Goal: Information Seeking & Learning: Learn about a topic

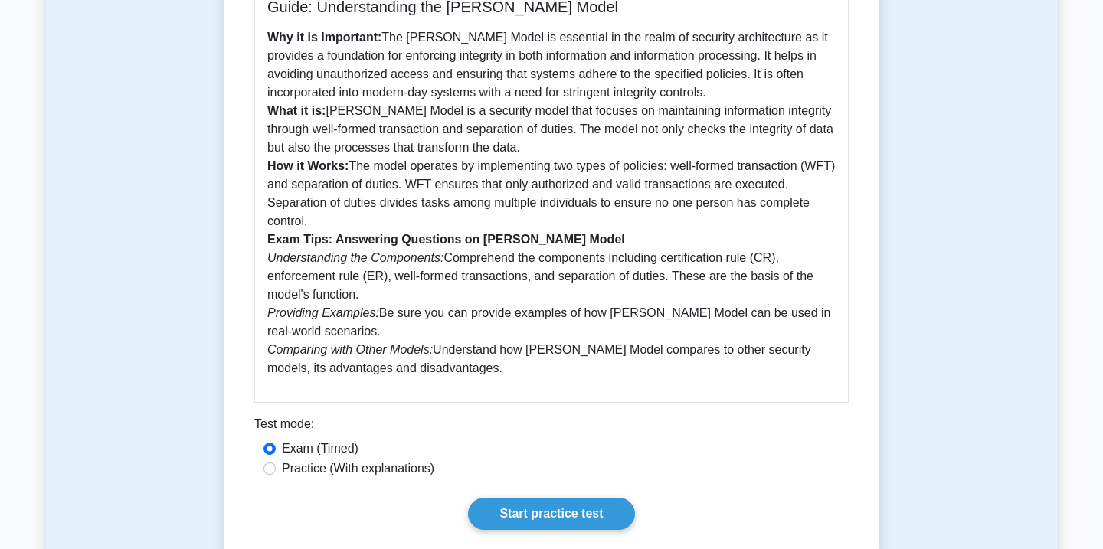
scroll to position [423, 0]
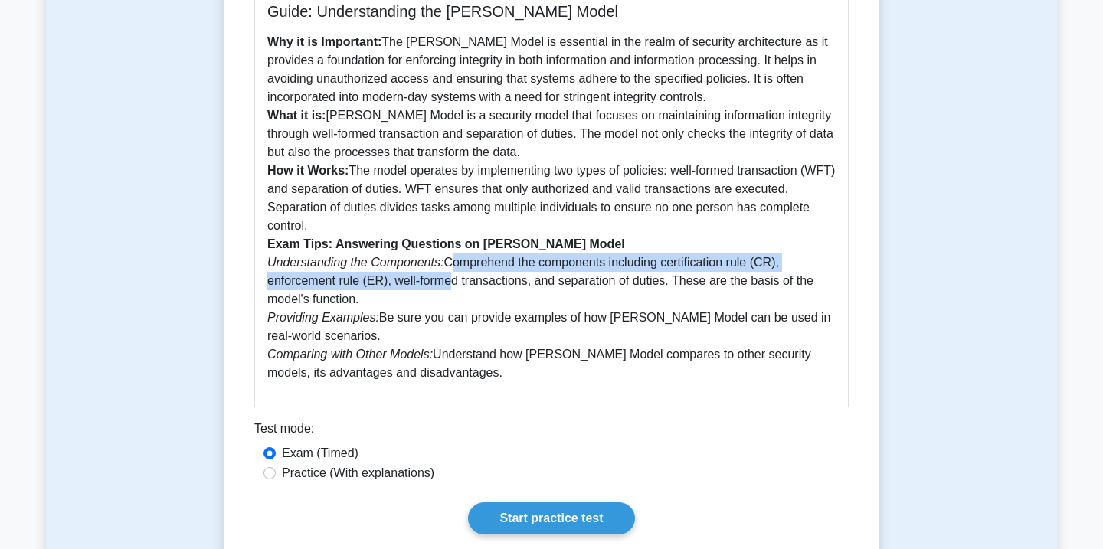
drag, startPoint x: 447, startPoint y: 242, endPoint x: 445, endPoint y: 266, distance: 23.8
click at [445, 266] on p "Why it is Important: The Clark-Wilson Model is essential in the realm of securi…" at bounding box center [551, 207] width 568 height 349
drag, startPoint x: 445, startPoint y: 286, endPoint x: 435, endPoint y: 260, distance: 27.2
click at [435, 260] on p "Why it is Important: The Clark-Wilson Model is essential in the realm of securi…" at bounding box center [551, 207] width 568 height 349
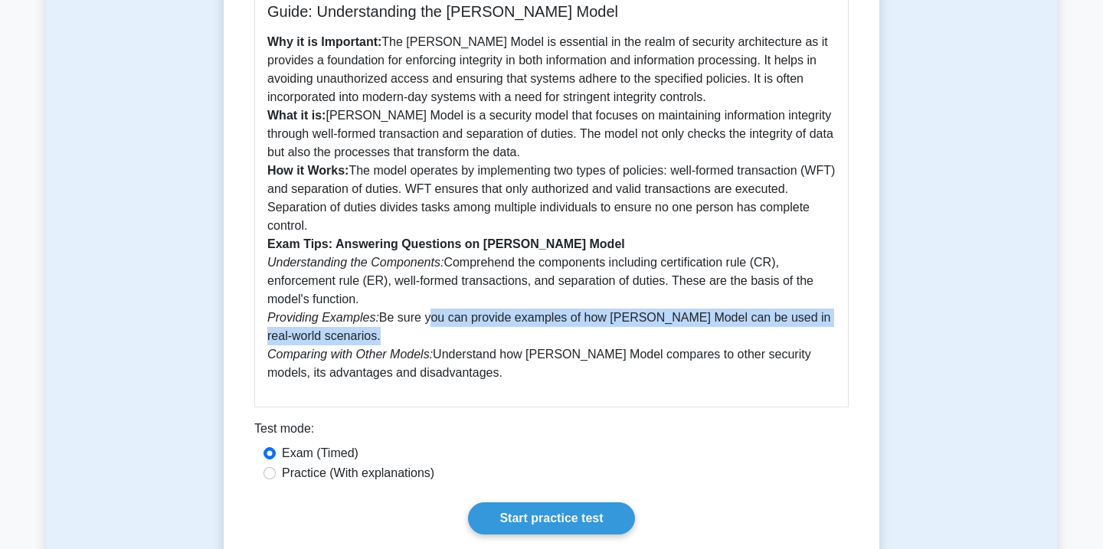
drag, startPoint x: 431, startPoint y: 312, endPoint x: 426, endPoint y: 302, distance: 10.6
click at [426, 302] on p "Why it is Important: The Clark-Wilson Model is essential in the realm of securi…" at bounding box center [551, 207] width 568 height 349
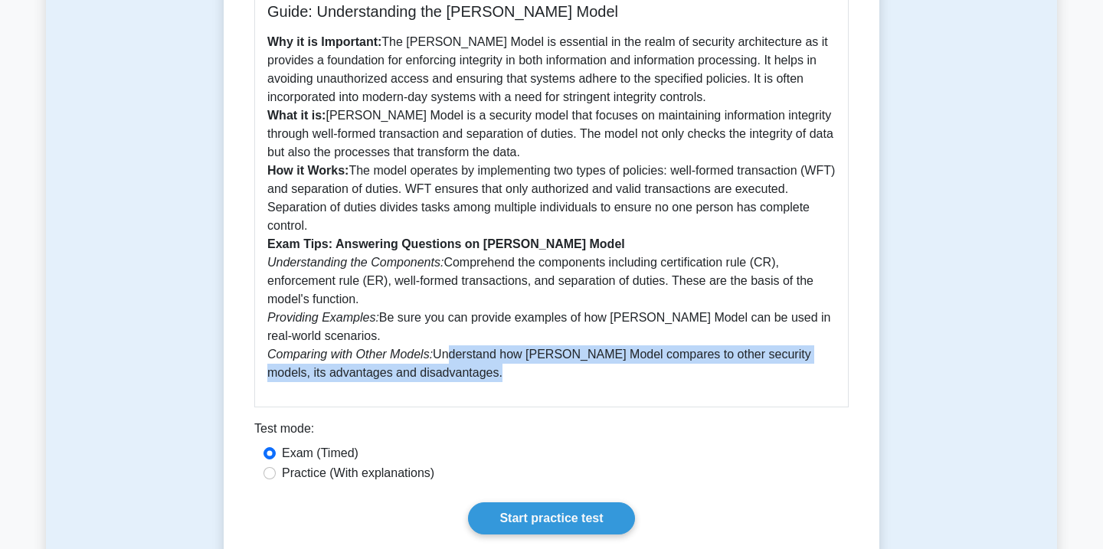
drag, startPoint x: 442, startPoint y: 339, endPoint x: 446, endPoint y: 363, distance: 24.0
click at [446, 363] on p "Why it is Important: The Clark-Wilson Model is essential in the realm of securi…" at bounding box center [551, 207] width 568 height 349
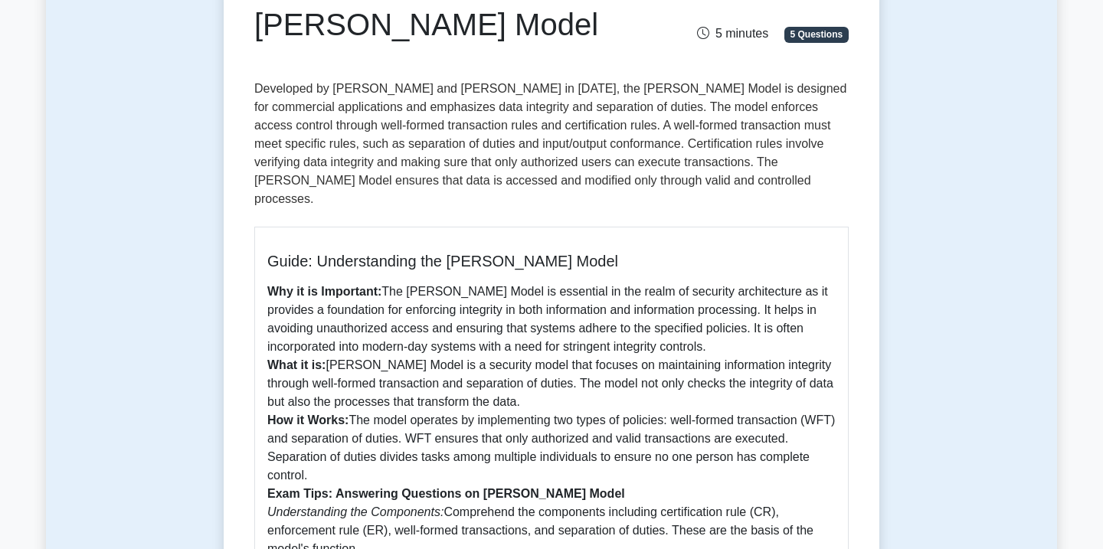
scroll to position [173, 0]
drag, startPoint x: 448, startPoint y: 247, endPoint x: 583, endPoint y: 238, distance: 135.8
click at [583, 253] on h5 "Guide: Understanding the Clark-Wilson Model" at bounding box center [551, 262] width 568 height 18
copy h5 "Clark-Wilson Model"
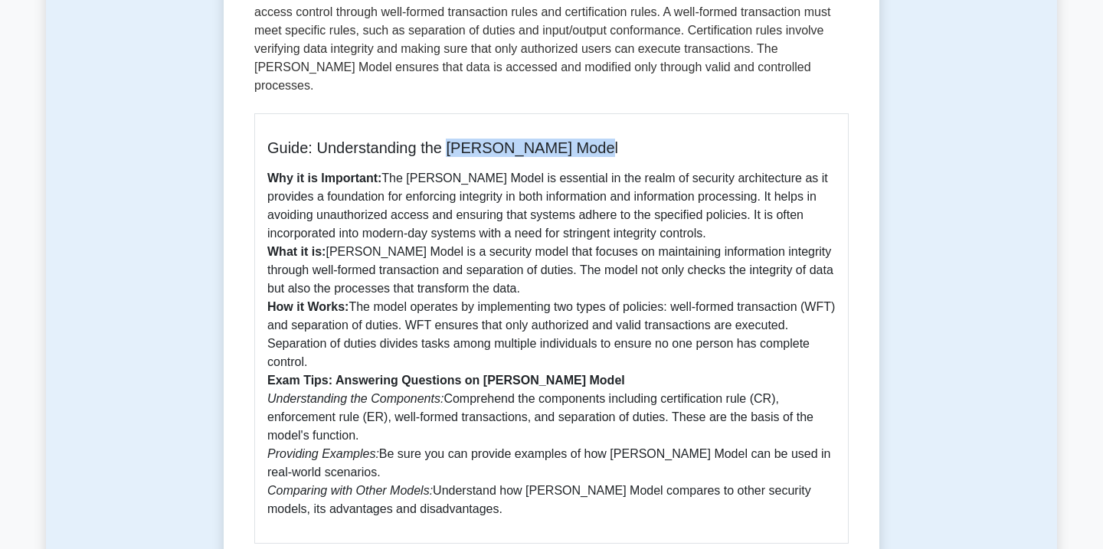
scroll to position [286, 0]
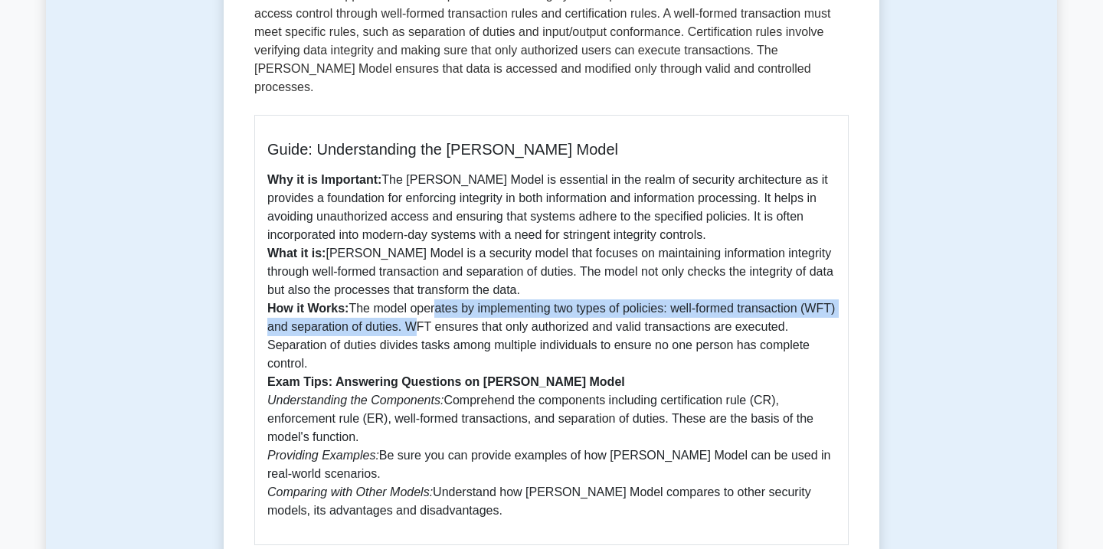
drag, startPoint x: 444, startPoint y: 312, endPoint x: 439, endPoint y: 292, distance: 19.9
click at [439, 292] on p "Why it is Important: The Clark-Wilson Model is essential in the realm of securi…" at bounding box center [551, 345] width 568 height 349
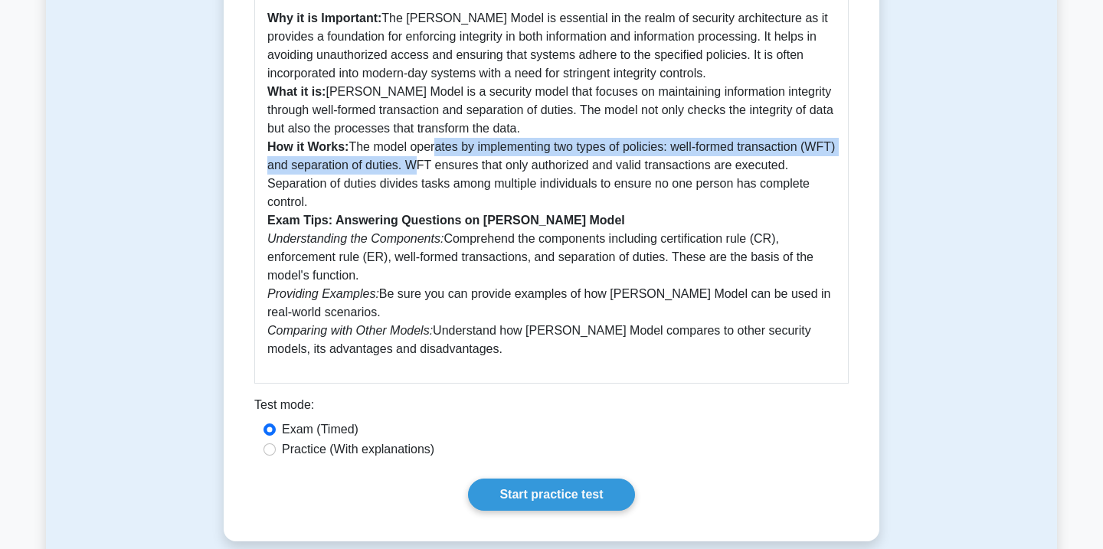
scroll to position [450, 0]
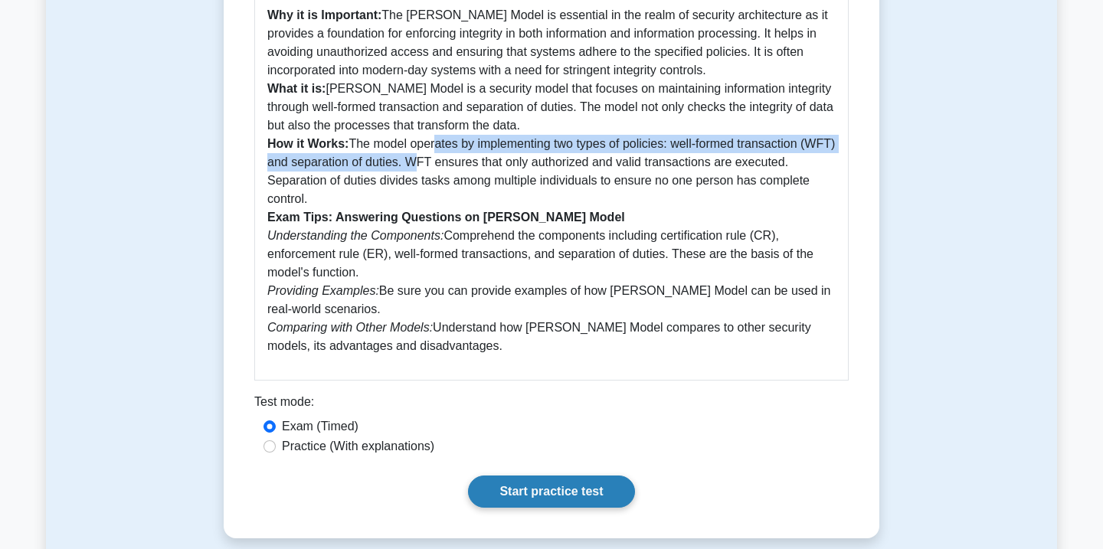
click at [515, 475] on link "Start practice test" at bounding box center [551, 491] width 166 height 32
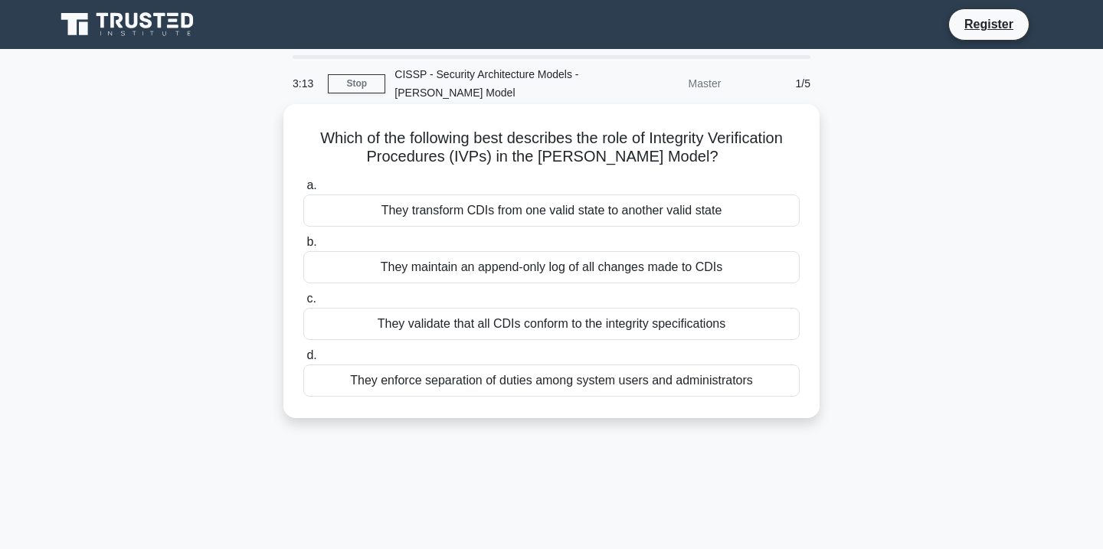
click at [448, 329] on div "They validate that all CDIs conform to the integrity specifications" at bounding box center [551, 324] width 496 height 32
click at [303, 304] on input "c. They validate that all CDIs conform to the integrity specifications" at bounding box center [303, 299] width 0 height 10
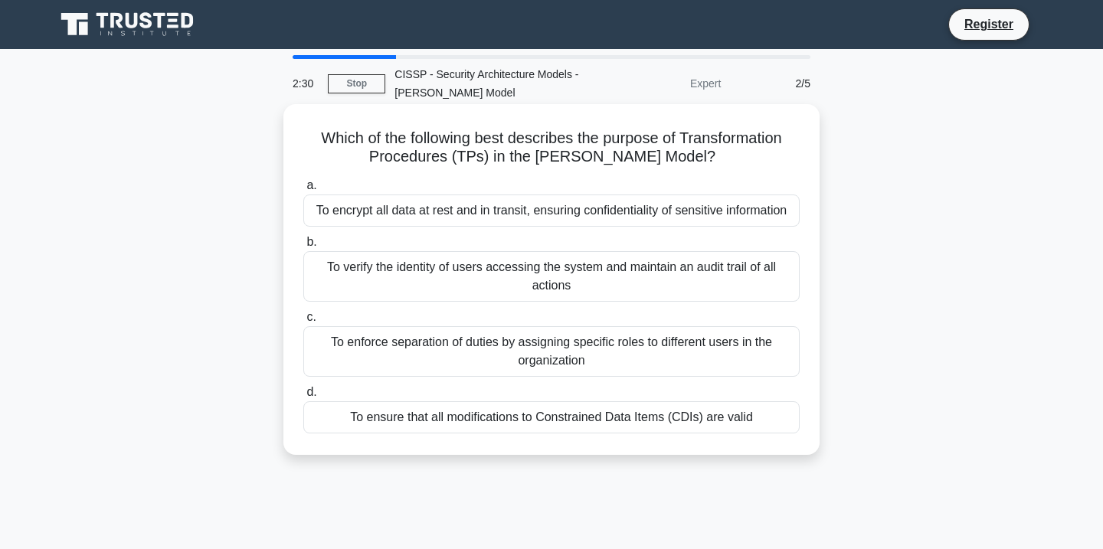
click at [386, 358] on div "To enforce separation of duties by assigning specific roles to different users …" at bounding box center [551, 351] width 496 height 51
click at [303, 322] on input "c. To enforce separation of duties by assigning specific roles to different use…" at bounding box center [303, 317] width 0 height 10
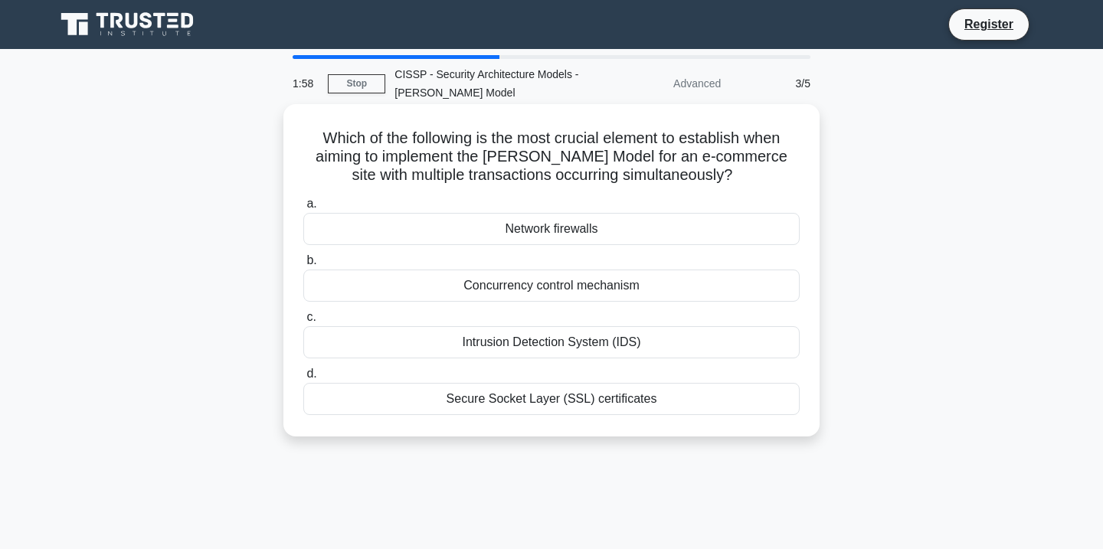
click at [394, 289] on div "Concurrency control mechanism" at bounding box center [551, 286] width 496 height 32
click at [303, 266] on input "b. Concurrency control mechanism" at bounding box center [303, 261] width 0 height 10
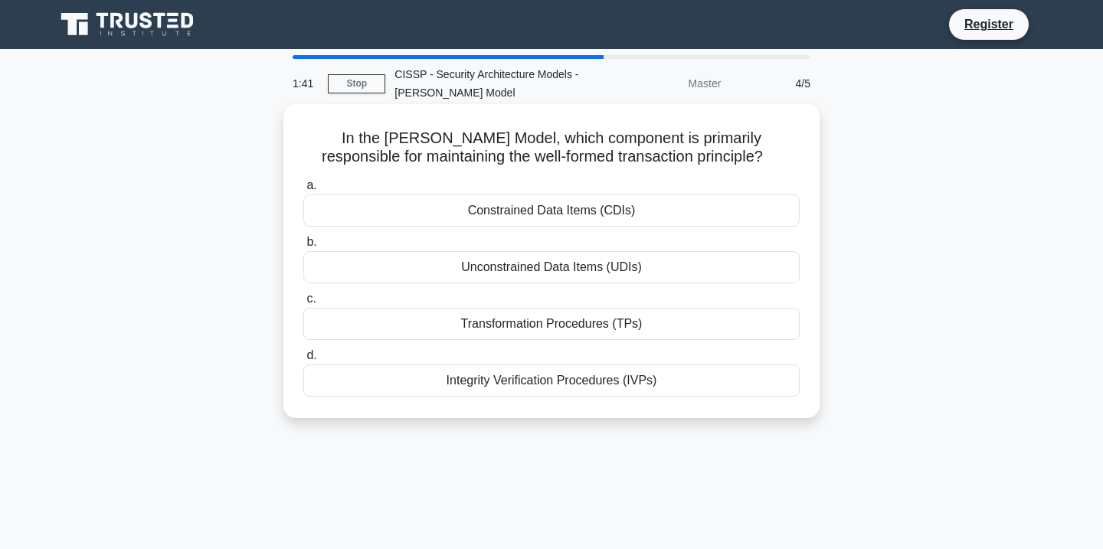
click at [451, 328] on div "Transformation Procedures (TPs)" at bounding box center [551, 324] width 496 height 32
click at [303, 304] on input "c. Transformation Procedures (TPs)" at bounding box center [303, 299] width 0 height 10
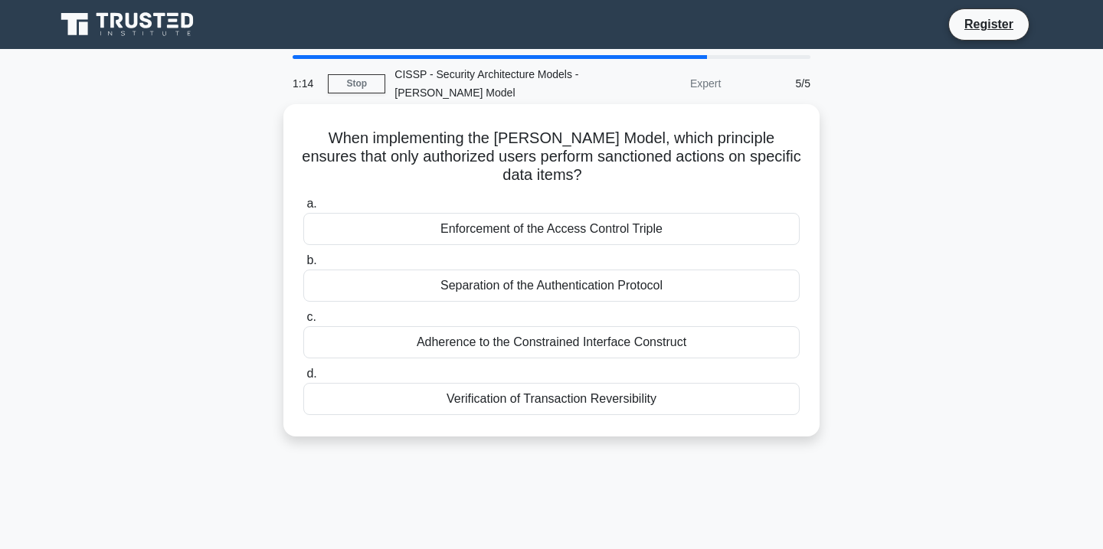
click at [486, 232] on div "Enforcement of the Access Control Triple" at bounding box center [551, 229] width 496 height 32
click at [303, 209] on input "a. Enforcement of the Access Control Triple" at bounding box center [303, 204] width 0 height 10
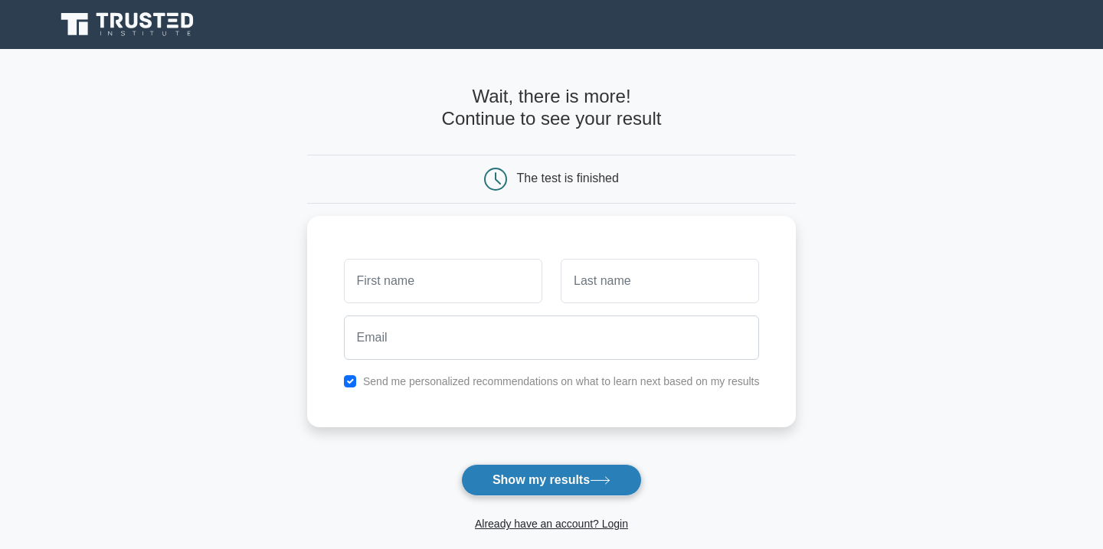
click at [522, 478] on button "Show my results" at bounding box center [551, 480] width 181 height 32
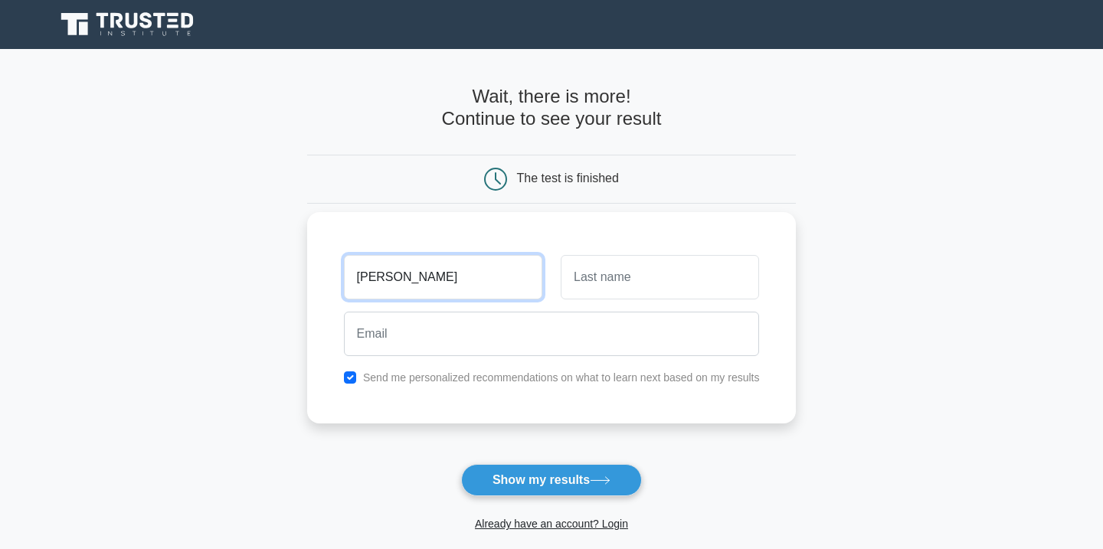
type input "Carl"
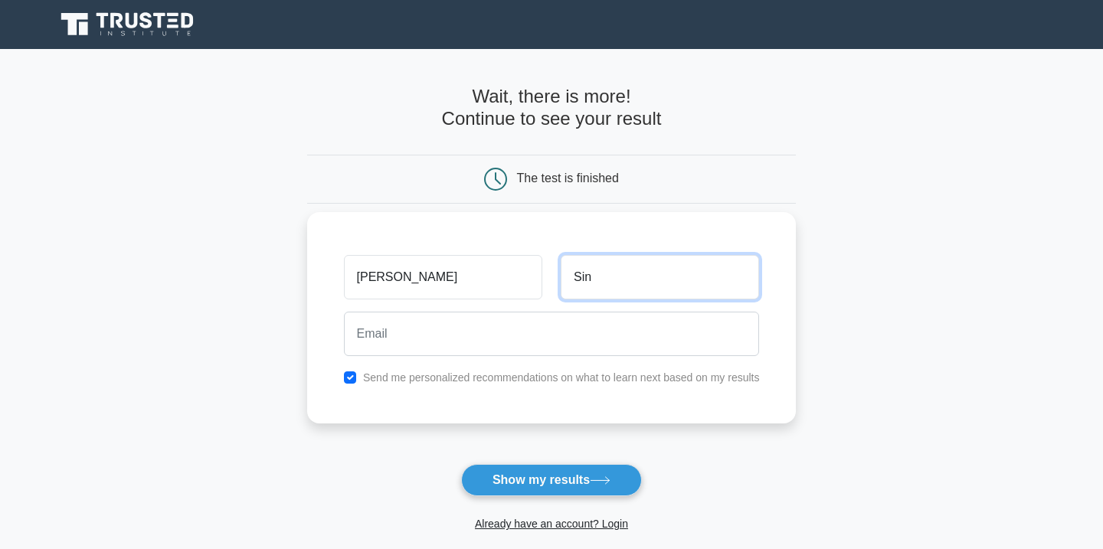
type input "Sin"
click at [288, 385] on main "Wait, there is more! Continue to see your result The test is finished Carl Sin" at bounding box center [551, 324] width 1103 height 551
click at [352, 385] on div "Send me personalized recommendations on what to learn next based on my results" at bounding box center [552, 377] width 434 height 18
click at [352, 381] on input "checkbox" at bounding box center [350, 377] width 12 height 12
checkbox input "false"
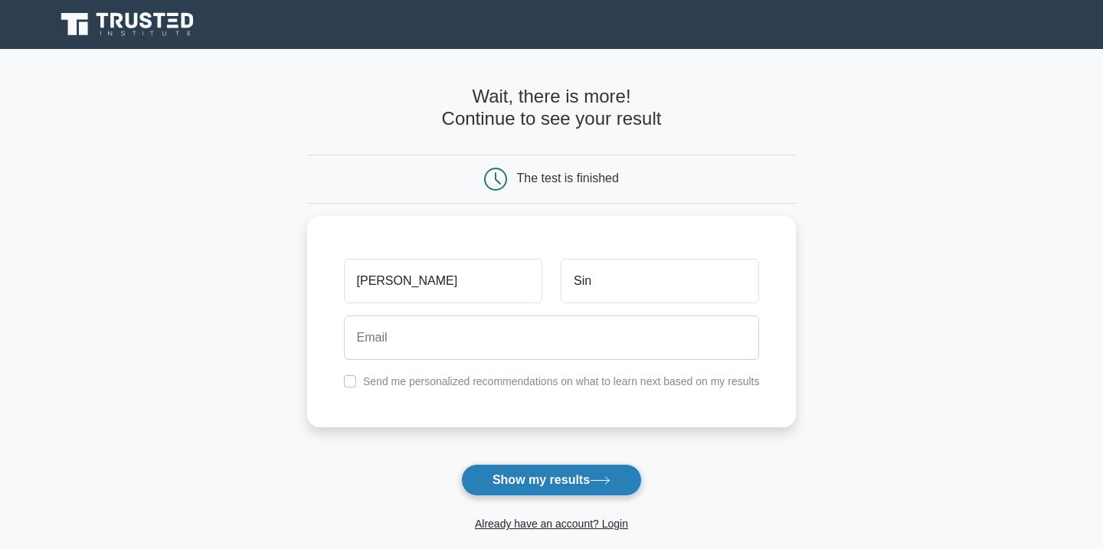
click at [520, 472] on button "Show my results" at bounding box center [551, 480] width 181 height 32
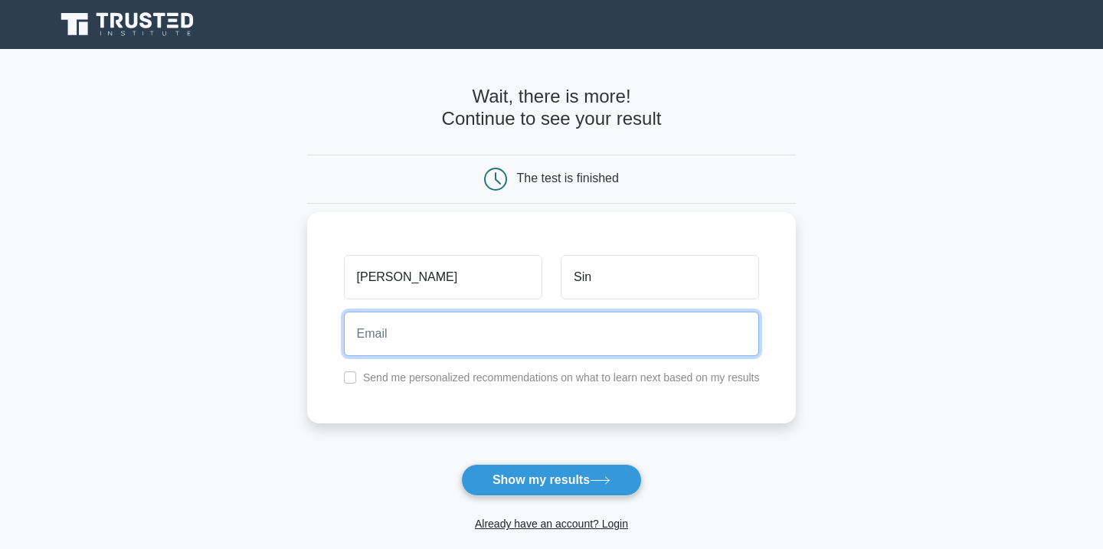
click at [498, 339] on input "email" at bounding box center [552, 334] width 416 height 44
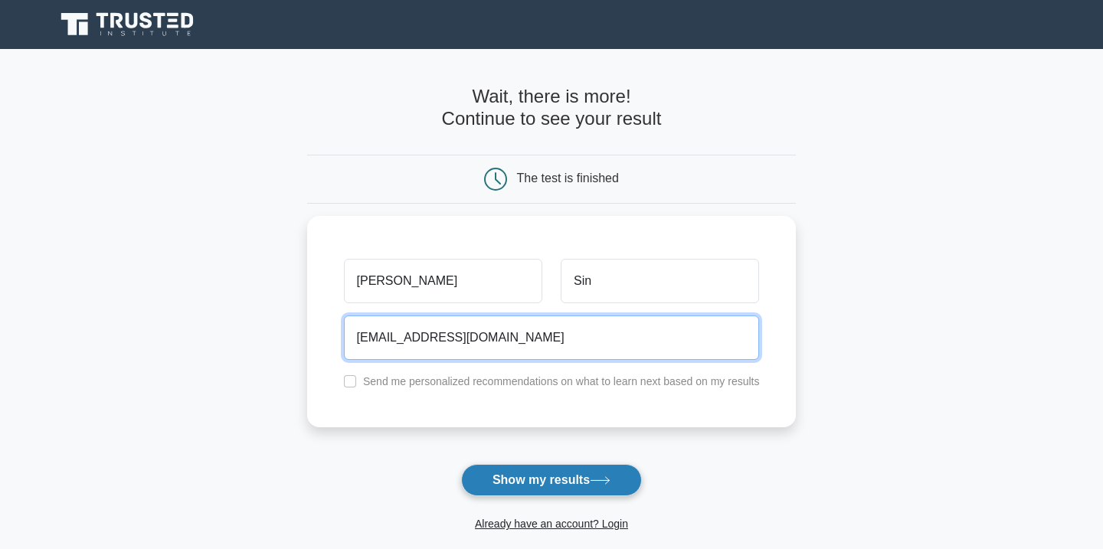
type input "carlsin@gmail.com"
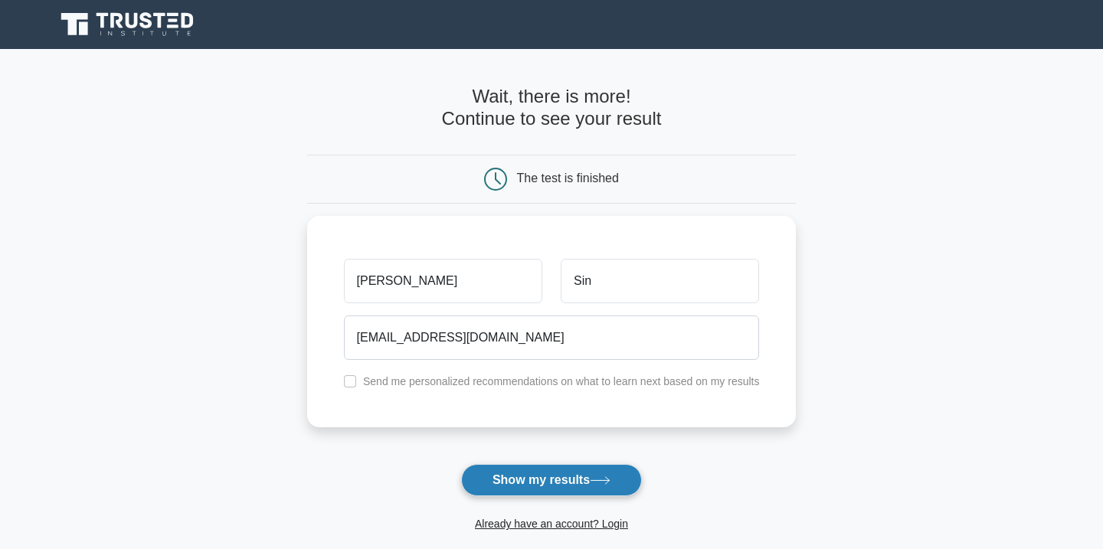
click at [519, 472] on button "Show my results" at bounding box center [551, 480] width 181 height 32
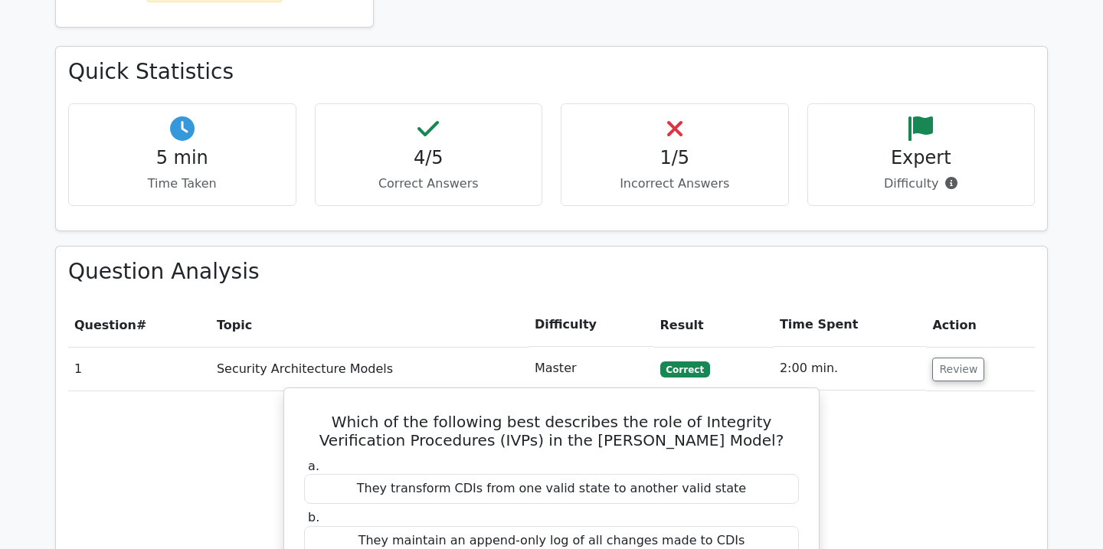
scroll to position [859, 0]
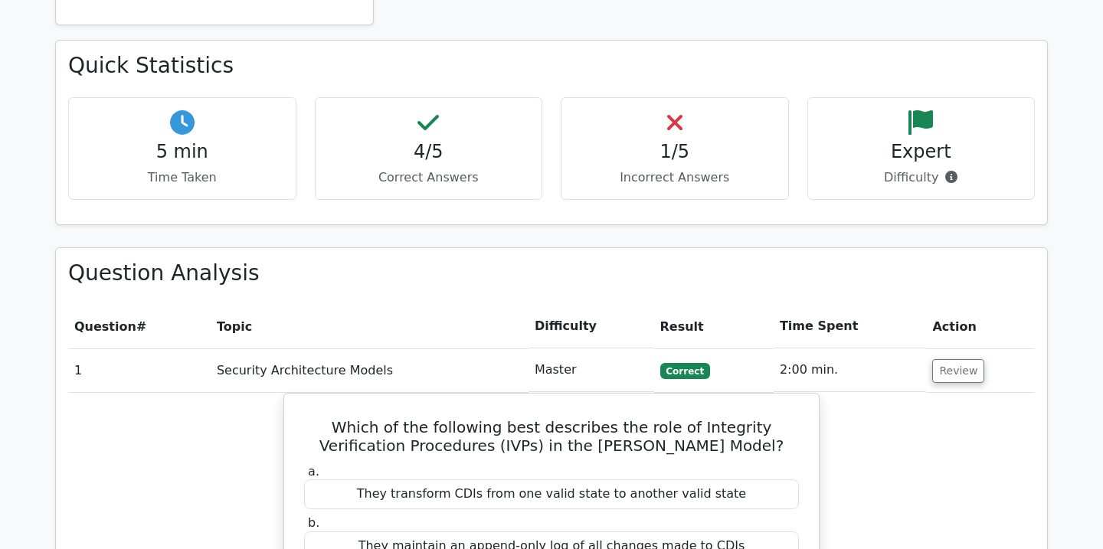
click at [616, 168] on p "Incorrect Answers" at bounding box center [674, 177] width 202 height 18
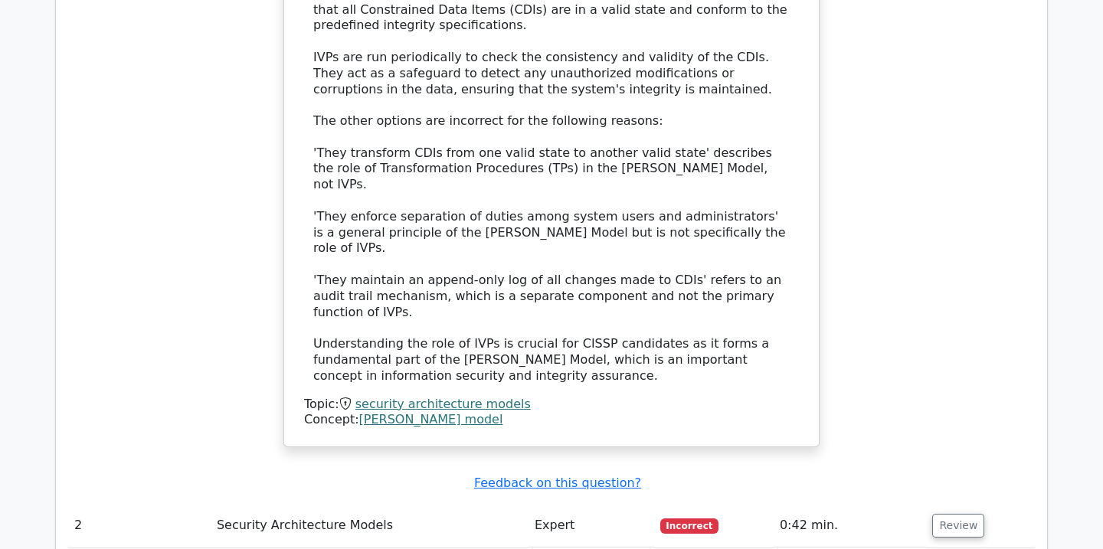
scroll to position [1851, 0]
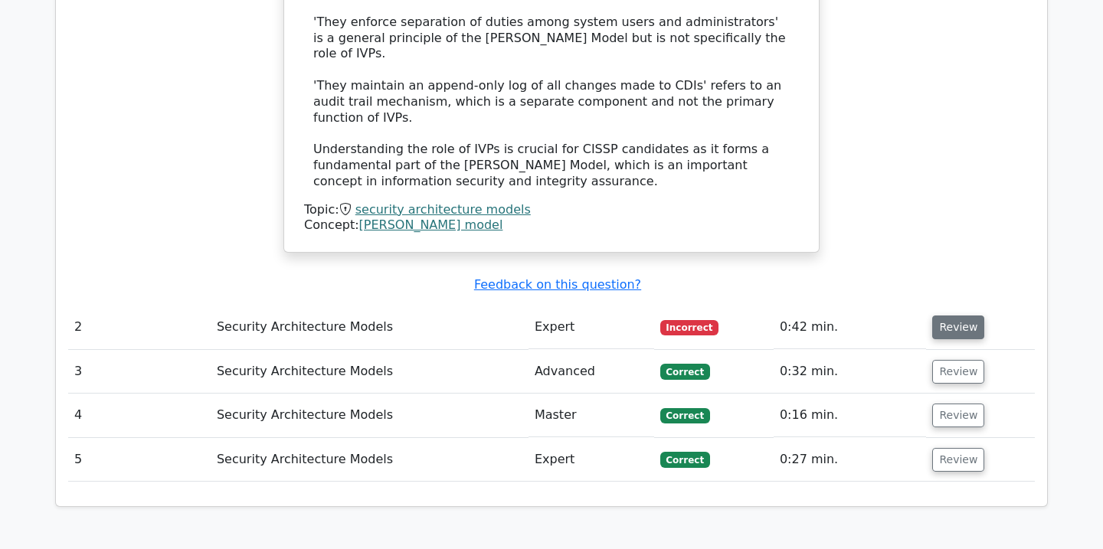
click at [969, 315] on button "Review" at bounding box center [958, 327] width 52 height 24
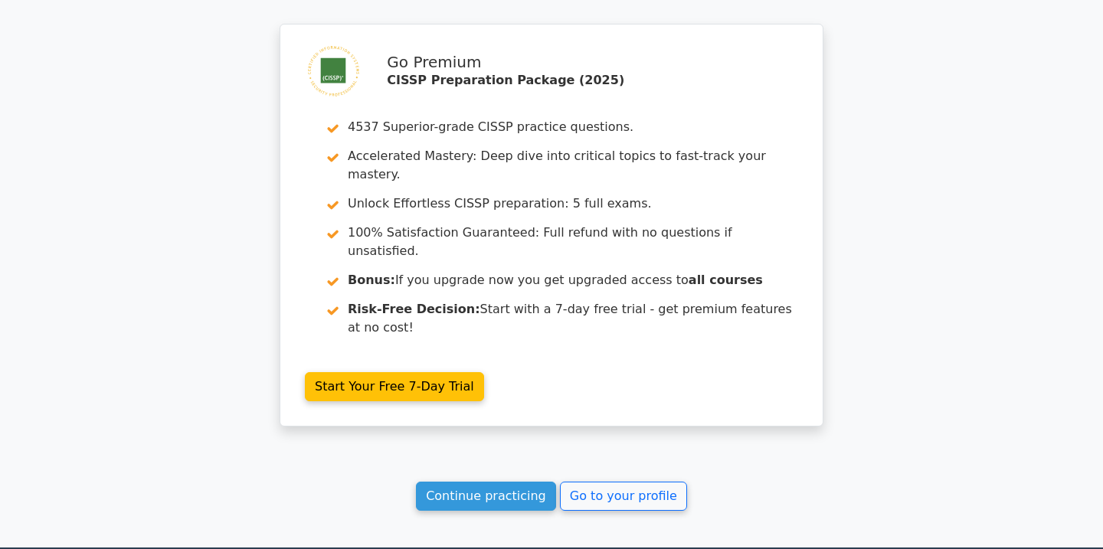
scroll to position [3250, 0]
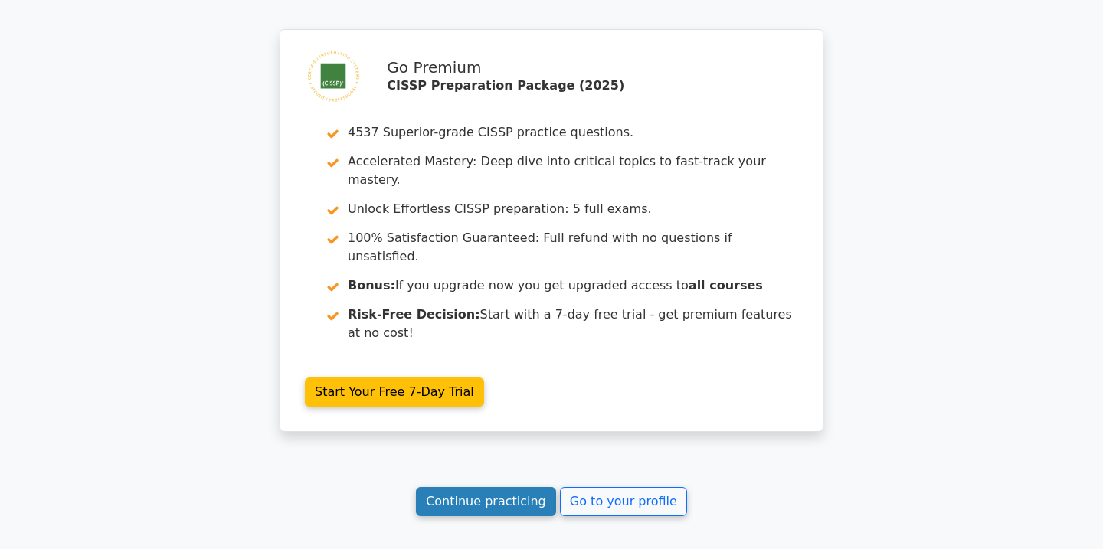
click at [528, 487] on link "Continue practicing" at bounding box center [486, 501] width 140 height 29
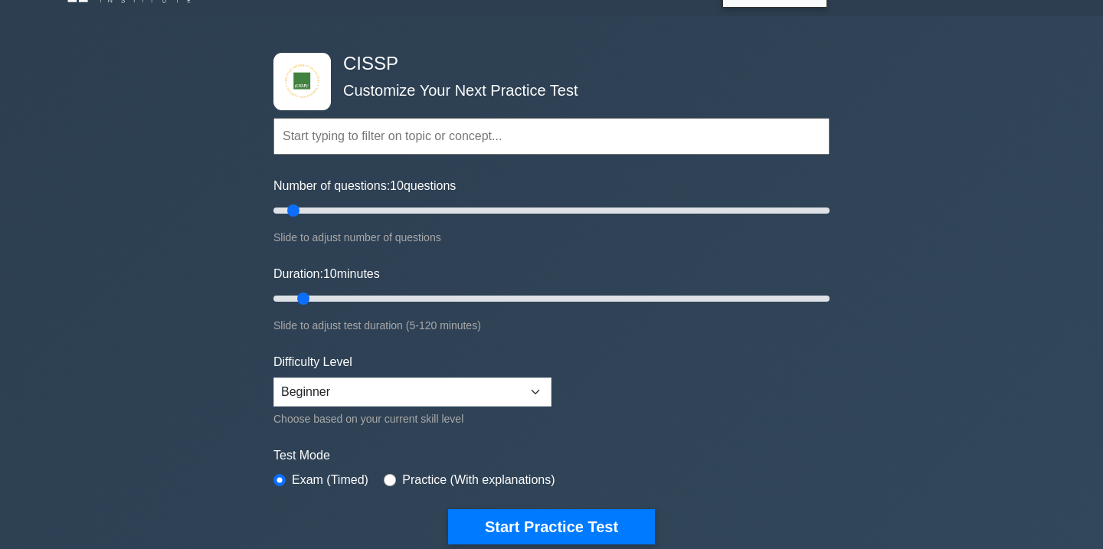
scroll to position [31, 0]
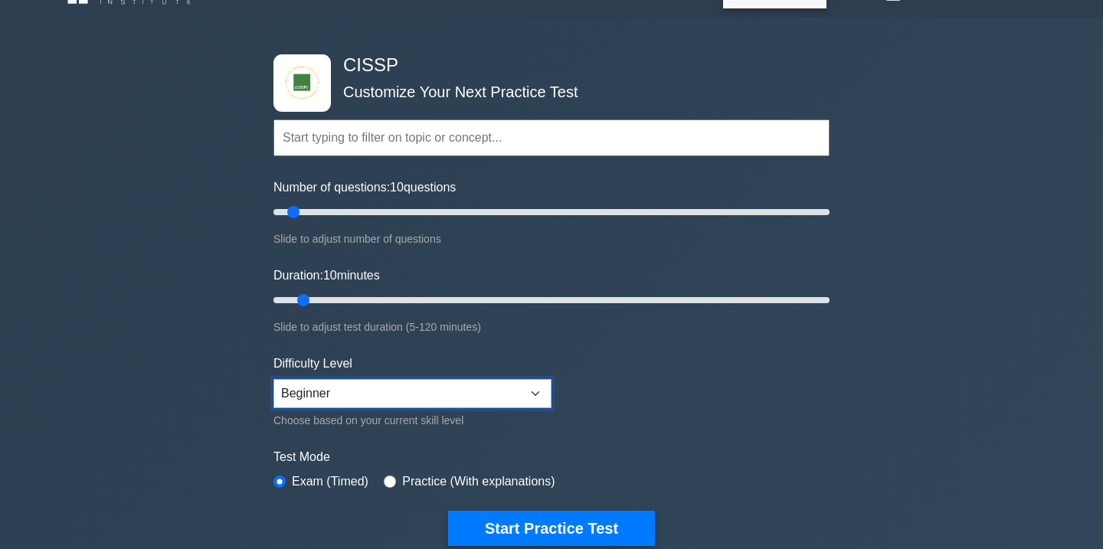
select select "expert"
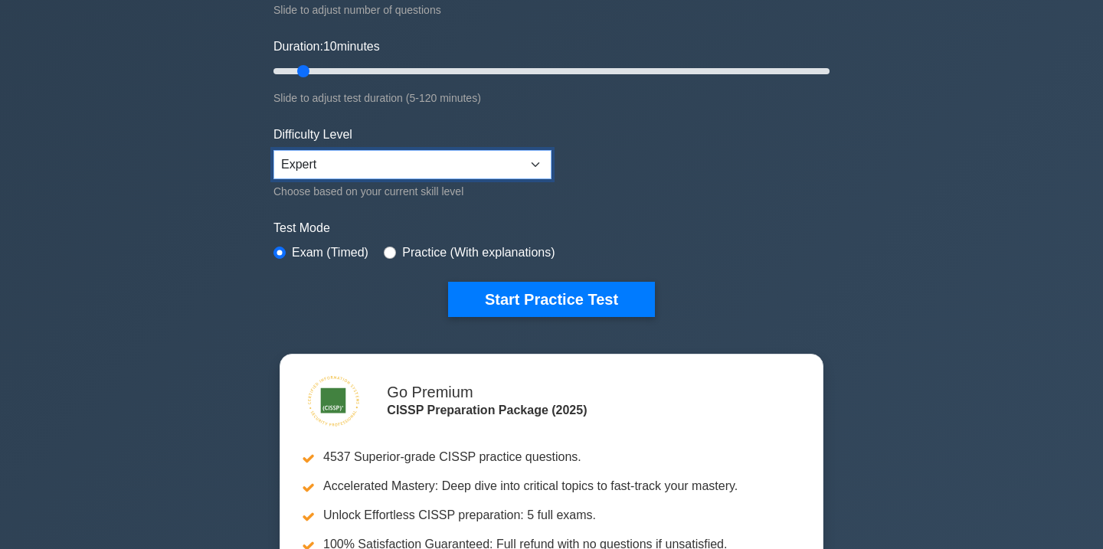
scroll to position [260, 0]
click at [399, 247] on div "Practice (With explanations)" at bounding box center [469, 252] width 171 height 18
click at [389, 250] on input "radio" at bounding box center [390, 253] width 12 height 12
radio input "true"
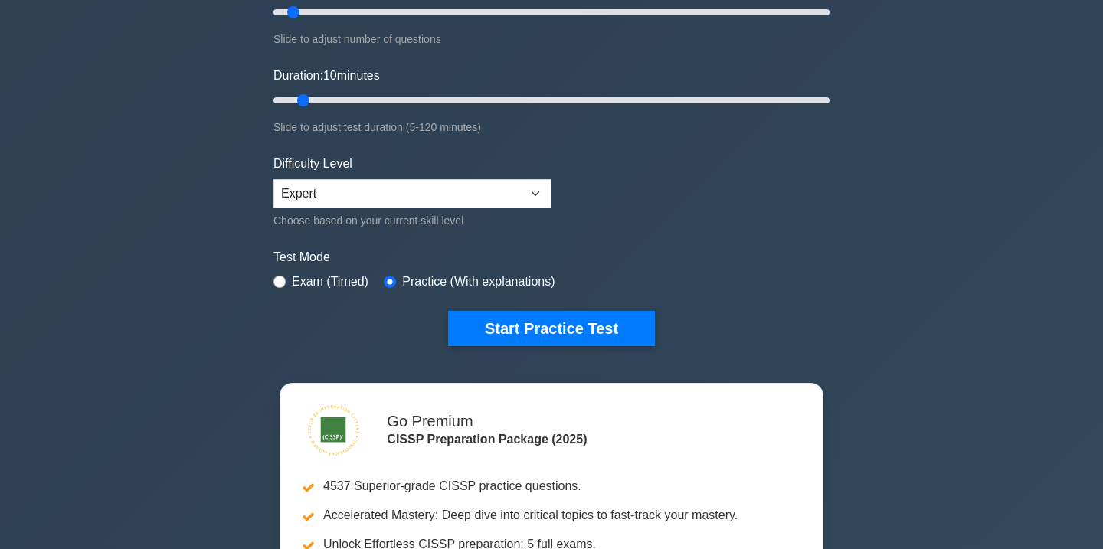
scroll to position [266, 0]
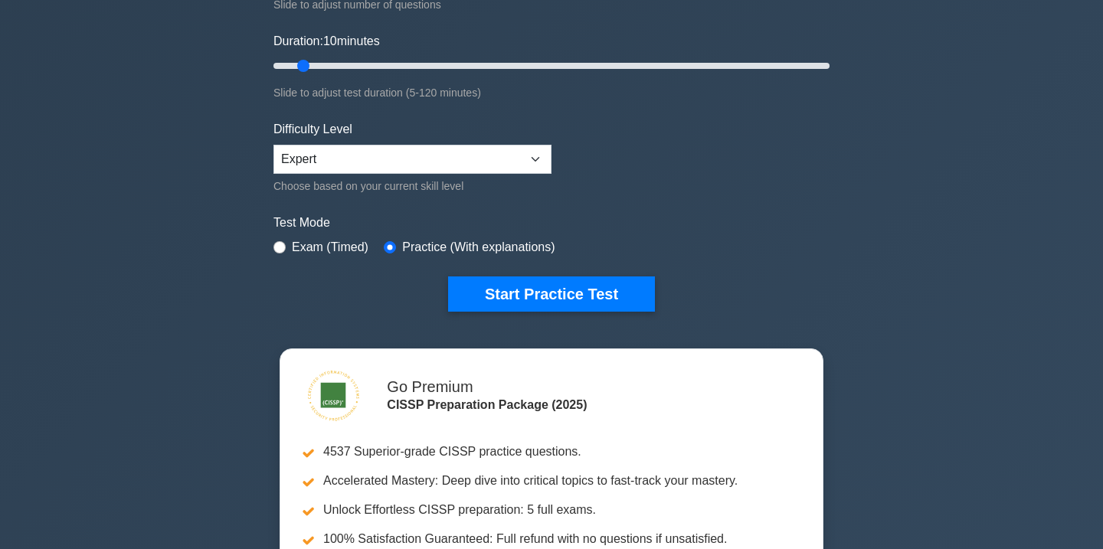
click at [291, 244] on div "Exam (Timed)" at bounding box center [320, 247] width 95 height 18
click at [267, 249] on div "CISSP Customize Your Next Practice Test Topics Security and Risk Management Ass…" at bounding box center [551, 65] width 574 height 565
click at [277, 249] on input "radio" at bounding box center [279, 247] width 12 height 12
radio input "true"
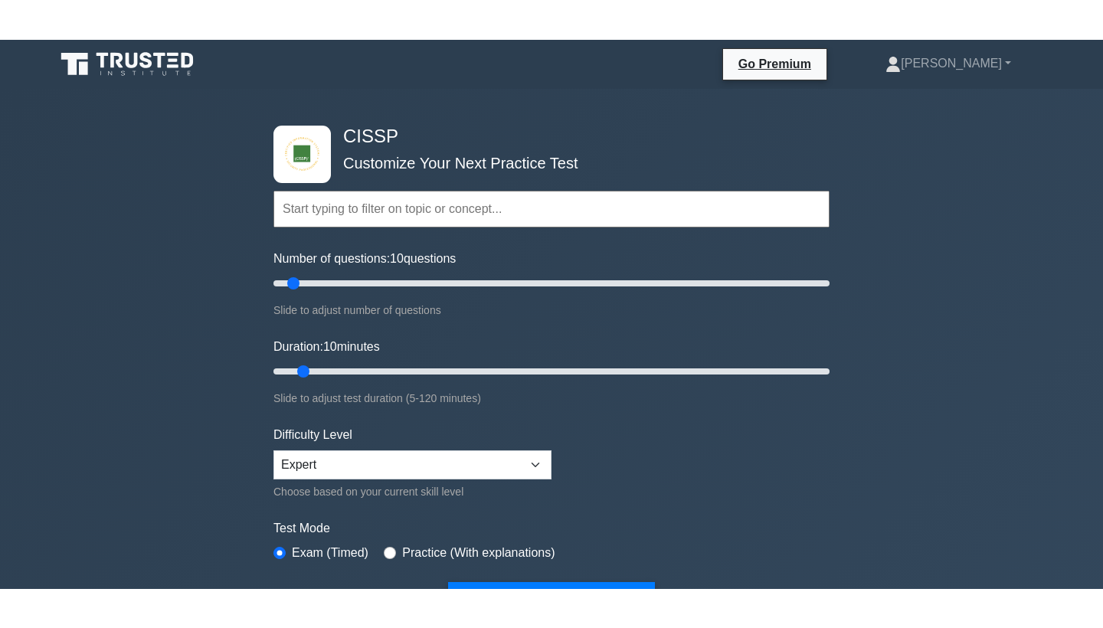
scroll to position [0, 0]
